Goal: Task Accomplishment & Management: Use online tool/utility

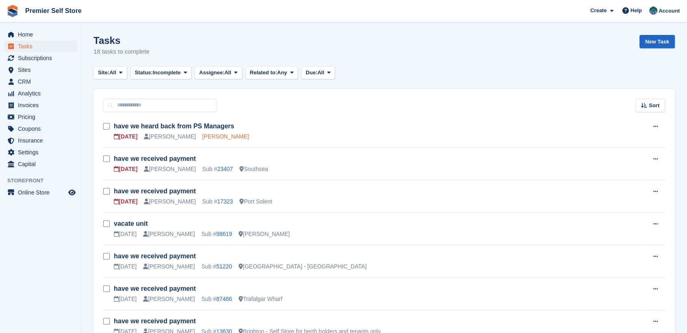
click at [202, 137] on link "[PERSON_NAME]" at bounding box center [225, 136] width 47 height 7
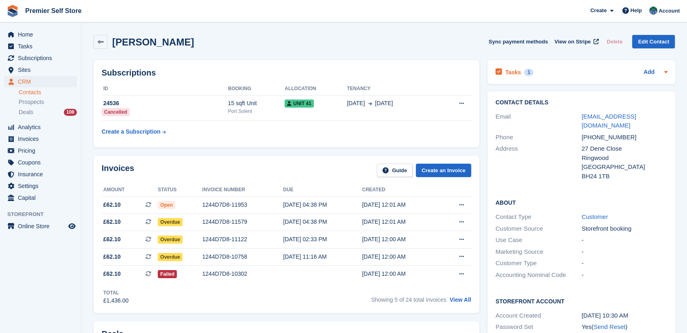
click at [514, 72] on h2 "Tasks" at bounding box center [513, 72] width 16 height 7
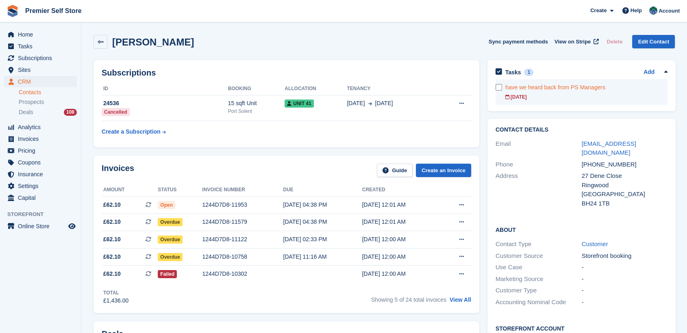
click at [498, 90] on div at bounding box center [500, 92] width 10 height 26
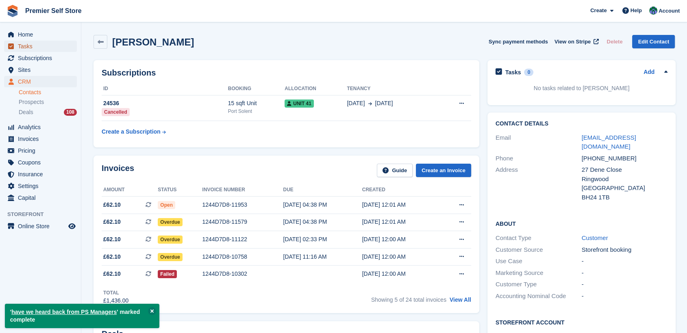
click at [22, 45] on span "Tasks" at bounding box center [42, 46] width 49 height 11
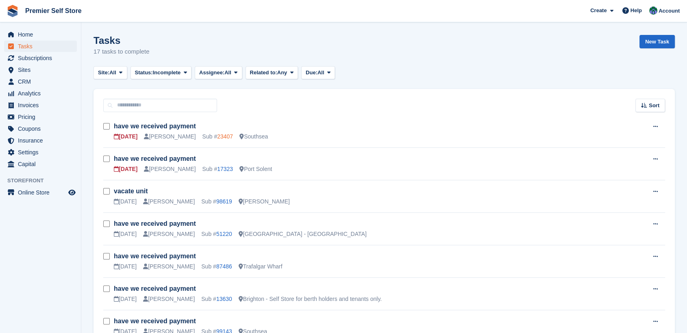
click at [217, 138] on link "23407" at bounding box center [225, 136] width 16 height 7
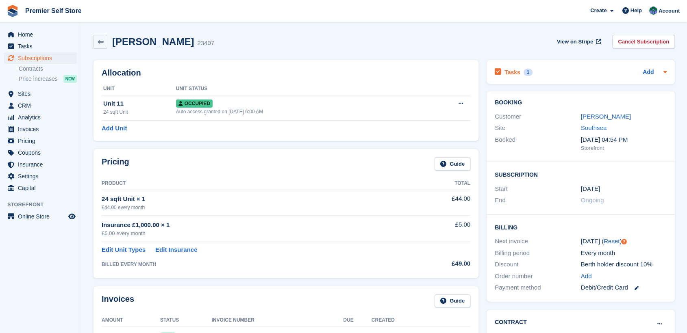
click at [510, 73] on h2 "Tasks" at bounding box center [512, 72] width 16 height 7
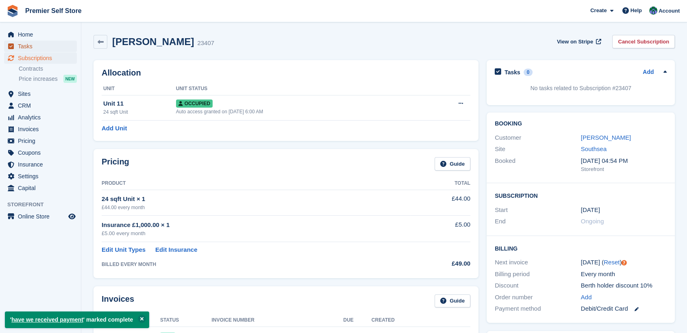
click at [24, 48] on span "Tasks" at bounding box center [42, 46] width 49 height 11
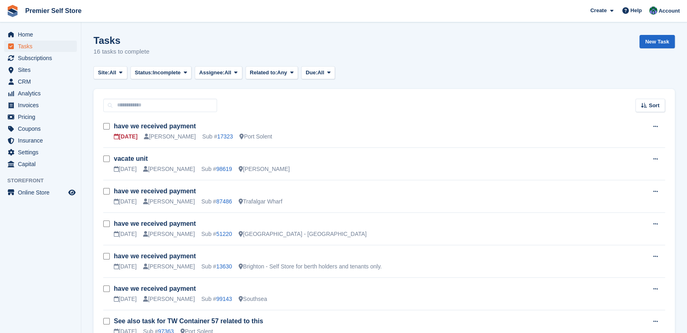
click at [202, 135] on div "Sub # 17323" at bounding box center [217, 136] width 31 height 9
click at [217, 138] on link "17323" at bounding box center [225, 136] width 16 height 7
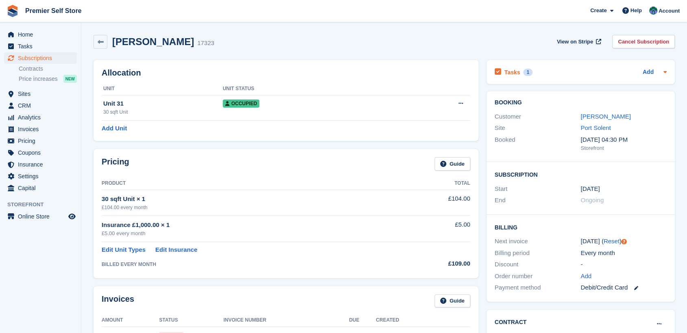
click at [513, 70] on h2 "Tasks" at bounding box center [512, 72] width 16 height 7
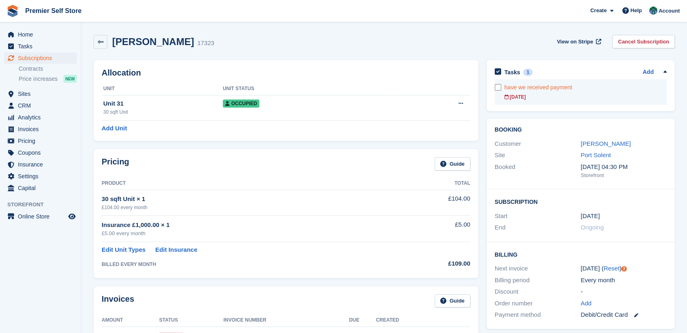
click at [527, 88] on div "have we received payment" at bounding box center [585, 87] width 162 height 9
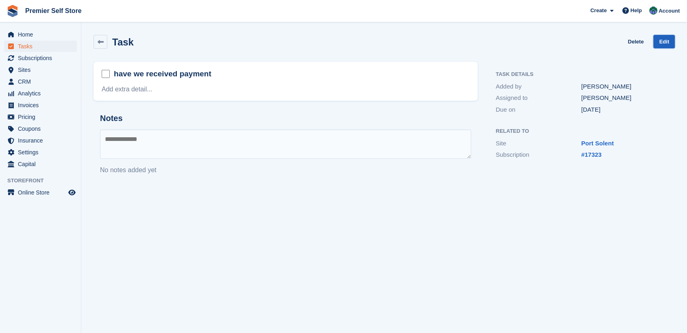
click at [663, 37] on link "Edit" at bounding box center [664, 41] width 22 height 13
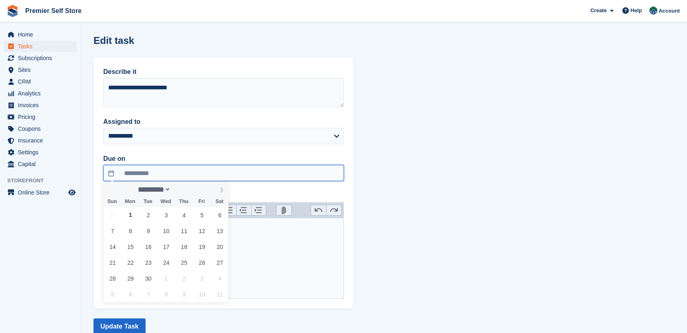
click at [109, 171] on input "**********" at bounding box center [223, 173] width 241 height 16
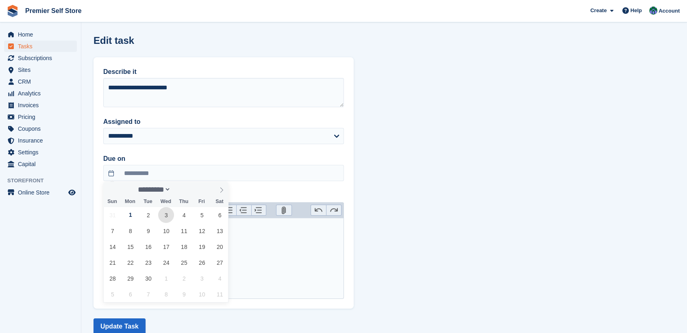
click at [169, 215] on span "3" at bounding box center [166, 215] width 16 height 16
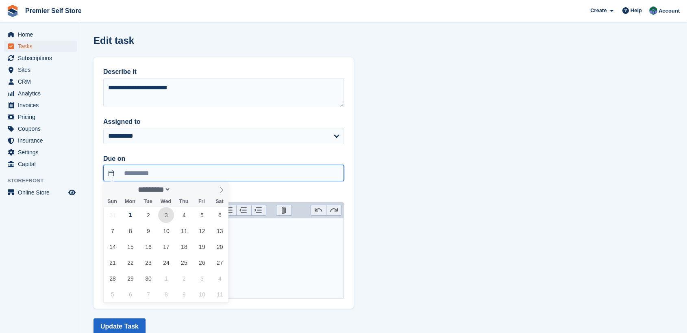
type input "**********"
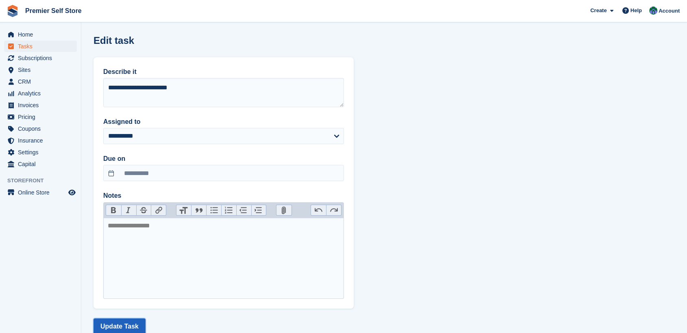
click at [115, 328] on button "Update Task" at bounding box center [119, 327] width 52 height 16
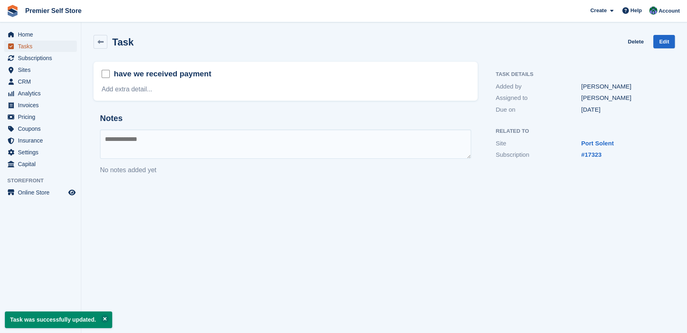
click at [24, 43] on span "Tasks" at bounding box center [42, 46] width 49 height 11
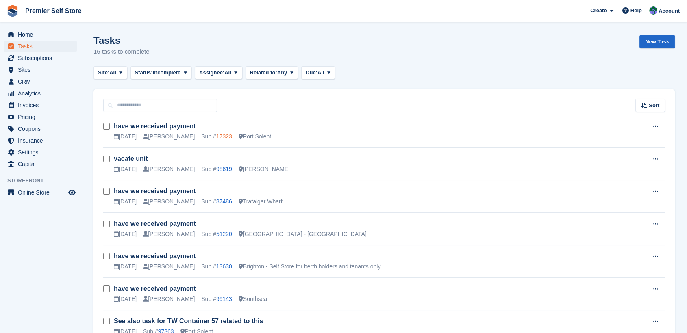
click at [216, 135] on link "17323" at bounding box center [224, 136] width 16 height 7
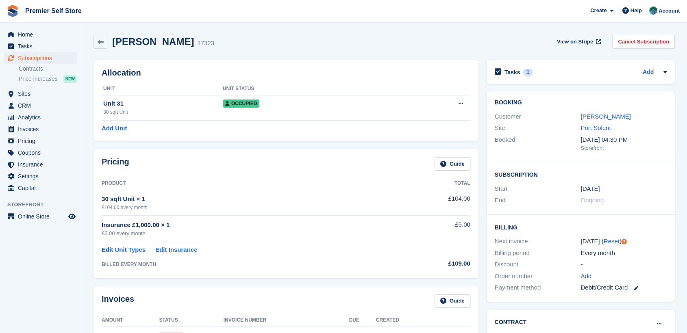
scroll to position [135, 0]
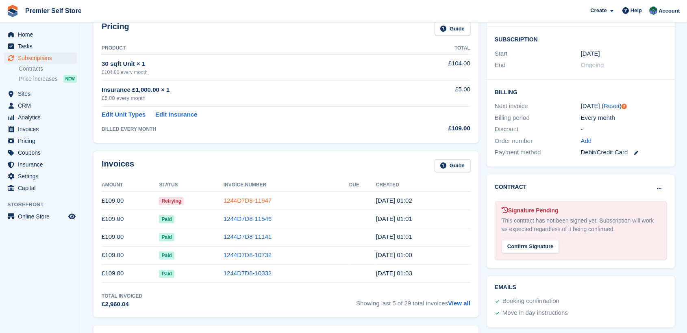
click at [241, 197] on link "1244D7D8-11947" at bounding box center [247, 200] width 48 height 7
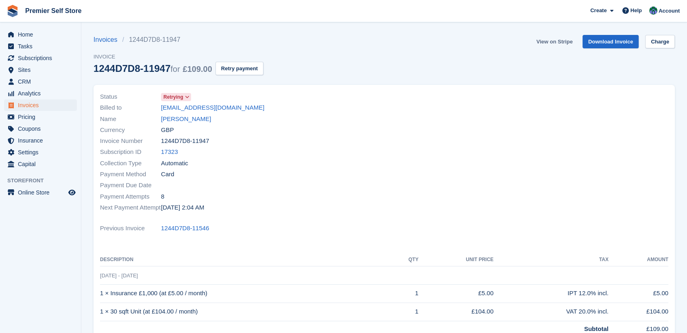
click at [553, 42] on link "View on Stripe" at bounding box center [554, 41] width 43 height 13
